Goal: Task Accomplishment & Management: Manage account settings

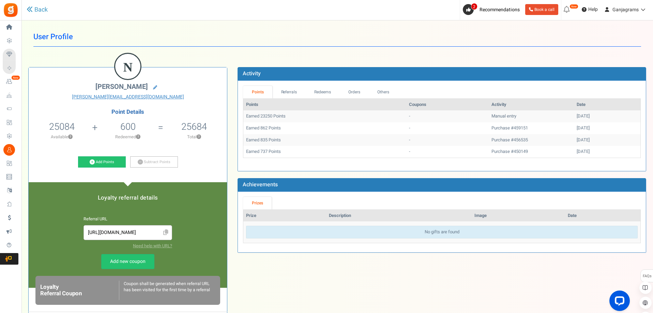
click at [335, 278] on div "N [PERSON_NAME] [PERSON_NAME][EMAIL_ADDRESS][DOMAIN_NAME] Point Details 25084 1…" at bounding box center [337, 263] width 628 height 412
click at [101, 162] on link "Add Points" at bounding box center [102, 162] width 48 height 12
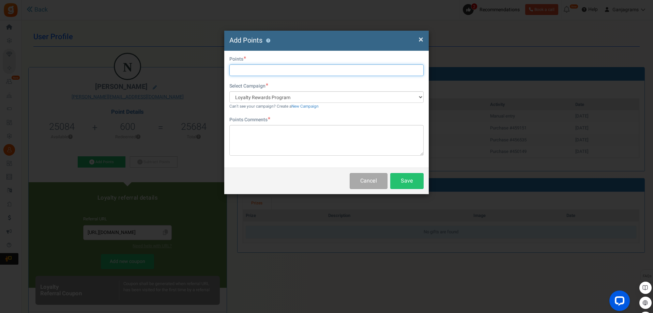
click at [254, 69] on input "text" at bounding box center [326, 70] width 194 height 12
paste input "calebstoc"
type input "calebstoc"
paste input "calebstoc"
type input "calebstoc"
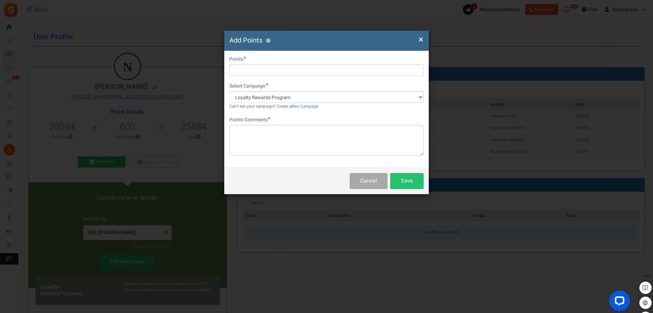
click at [418, 38] on h4 "Add Points ?" at bounding box center [326, 41] width 194 height 10
click at [421, 41] on span "×" at bounding box center [421, 39] width 5 height 13
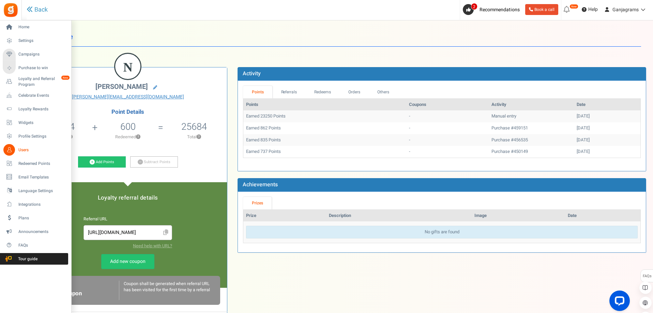
click at [22, 150] on span "Users" at bounding box center [42, 150] width 48 height 6
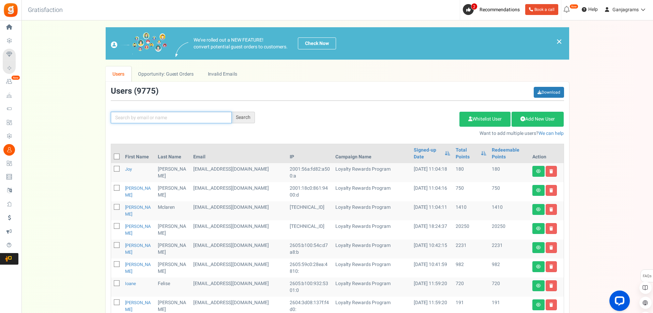
click at [152, 117] on input "text" at bounding box center [171, 118] width 121 height 12
paste input "[EMAIL_ADDRESS][DOMAIN_NAME]"
type input "[EMAIL_ADDRESS][DOMAIN_NAME]"
click at [245, 121] on div "Search" at bounding box center [243, 118] width 23 height 12
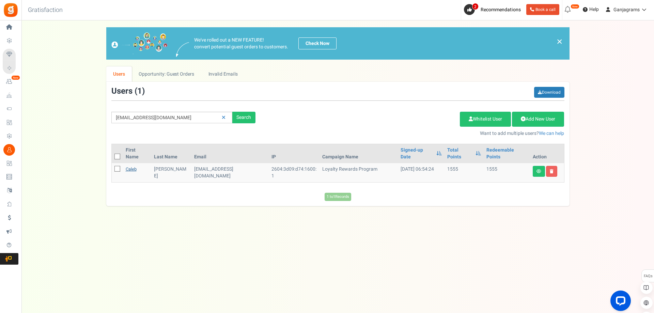
click at [131, 166] on link "Caleb" at bounding box center [131, 169] width 11 height 6
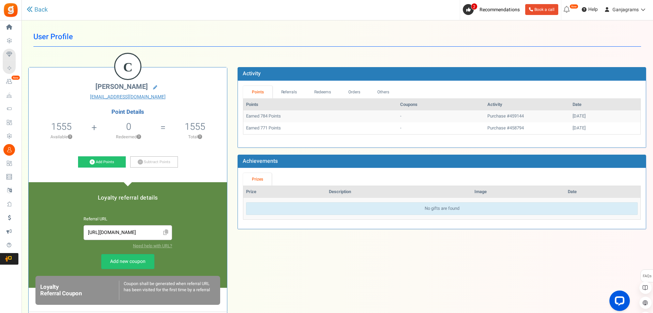
click at [358, 262] on div "C [PERSON_NAME] [EMAIL_ADDRESS][DOMAIN_NAME] Point Details 1555 1555 Redeemable…" at bounding box center [337, 263] width 628 height 412
click at [105, 164] on link "Add Points" at bounding box center [102, 162] width 48 height 12
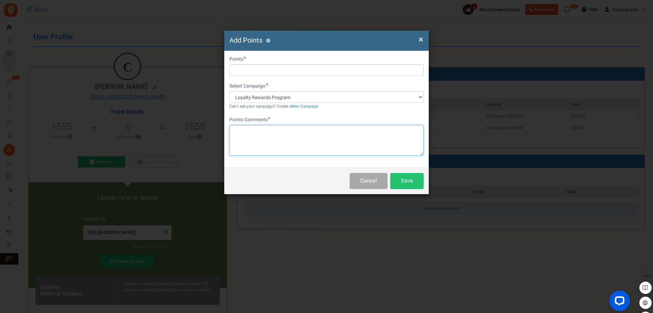
click at [257, 145] on textarea at bounding box center [326, 140] width 194 height 31
type textarea "2700"
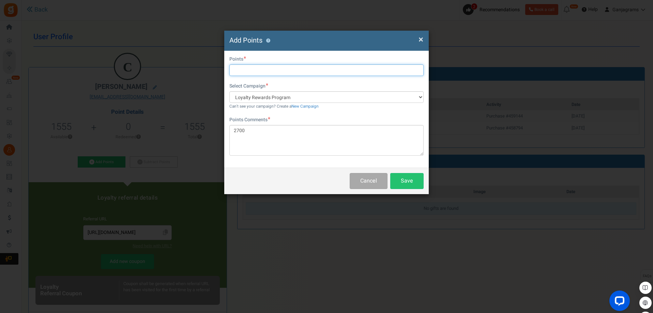
click at [254, 70] on input "text" at bounding box center [326, 70] width 194 height 12
type input "2700"
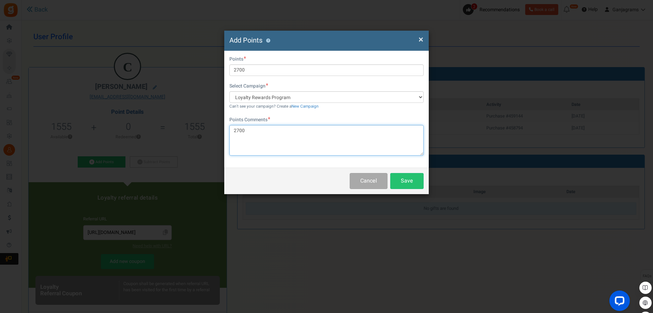
click at [262, 131] on textarea "2700" at bounding box center [326, 140] width 194 height 31
type textarea "Grid Watermelon 500mg"
click at [412, 180] on button "Save" at bounding box center [406, 181] width 33 height 16
